Goal: Information Seeking & Learning: Learn about a topic

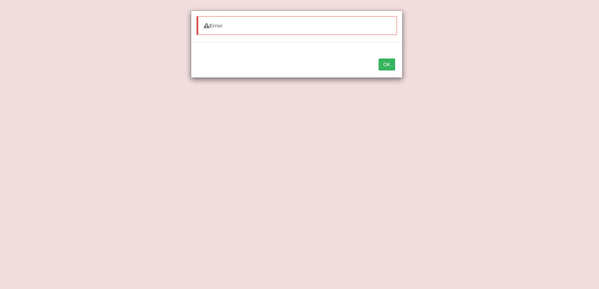
click at [384, 62] on button "OK" at bounding box center [387, 65] width 16 height 12
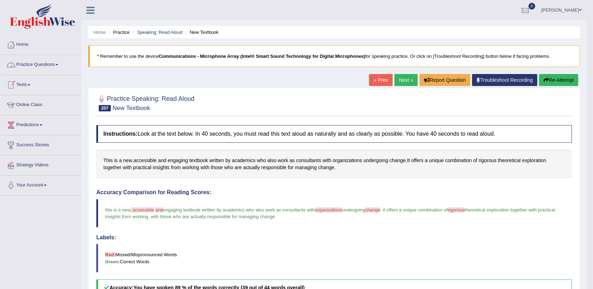
click at [48, 71] on link "Practice Questions" at bounding box center [40, 64] width 80 height 18
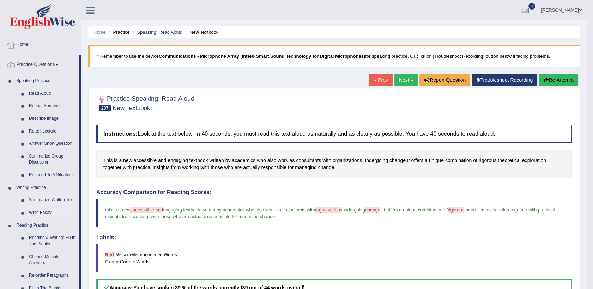
click at [39, 212] on link "Write Essay" at bounding box center [52, 213] width 53 height 13
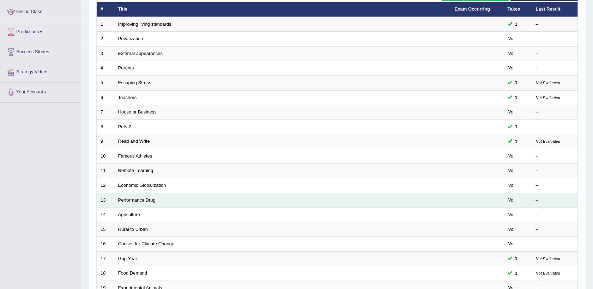
scroll to position [94, 0]
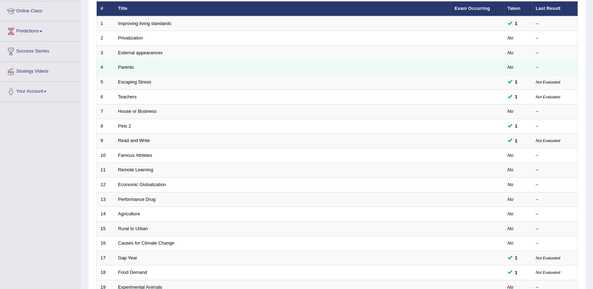
click at [133, 70] on td "Parents" at bounding box center [282, 67] width 337 height 15
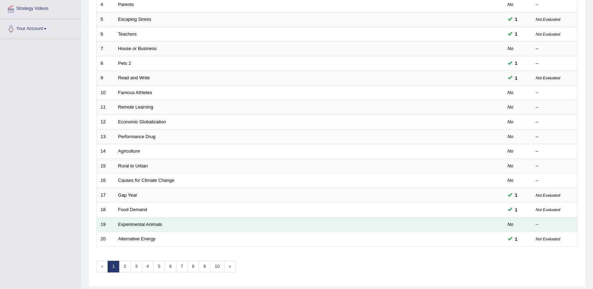
scroll to position [172, 0]
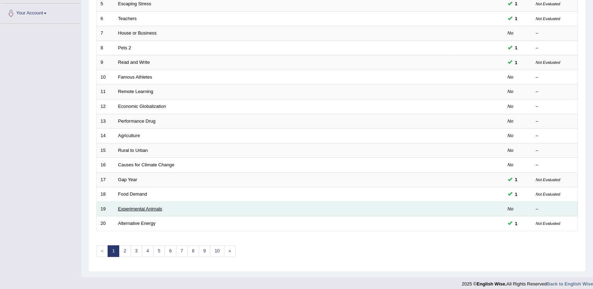
click at [162, 207] on link "Experimental Animals" at bounding box center [140, 208] width 44 height 5
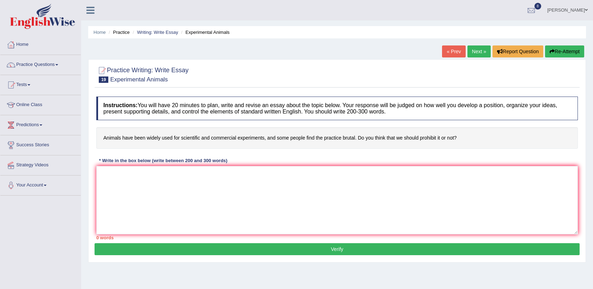
click at [481, 51] on link "Next »" at bounding box center [479, 52] width 23 height 12
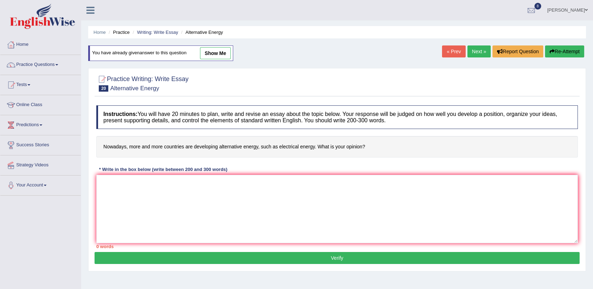
click at [478, 48] on link "Next »" at bounding box center [479, 52] width 23 height 12
